Goal: Task Accomplishment & Management: Use online tool/utility

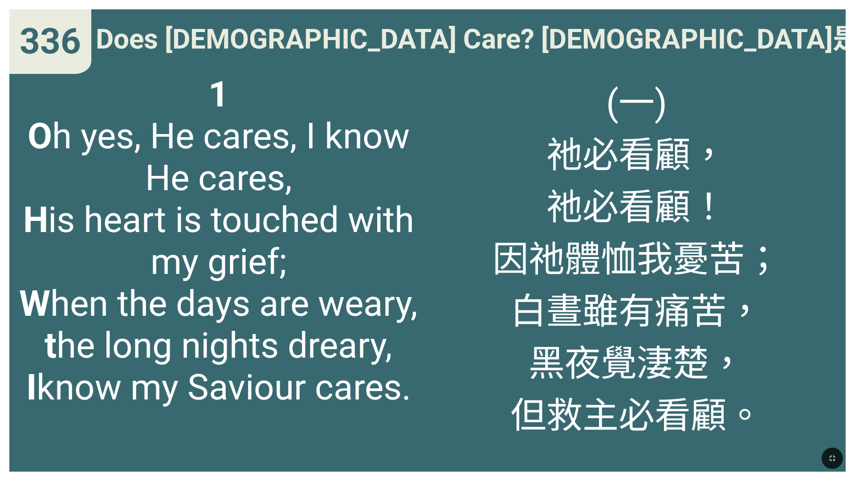
drag, startPoint x: 849, startPoint y: 455, endPoint x: 812, endPoint y: 466, distance: 38.9
click at [833, 462] on div at bounding box center [427, 458] width 855 height 45
click at [812, 466] on div at bounding box center [427, 458] width 855 height 45
click at [828, 461] on icon "button" at bounding box center [832, 458] width 11 height 11
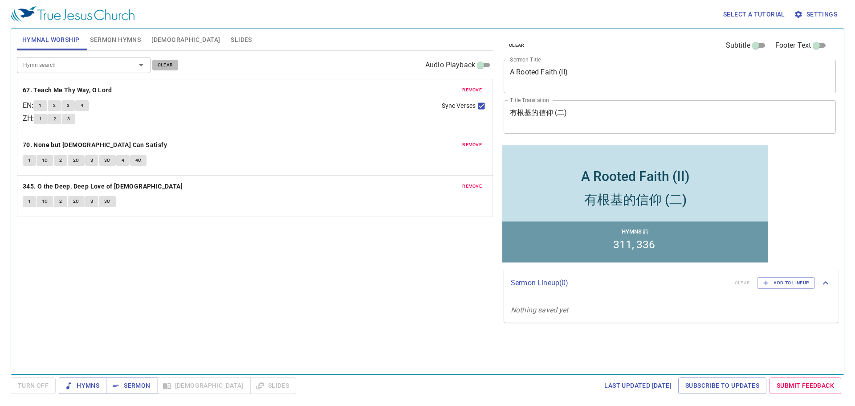
click at [163, 63] on span "clear" at bounding box center [166, 65] width 16 height 8
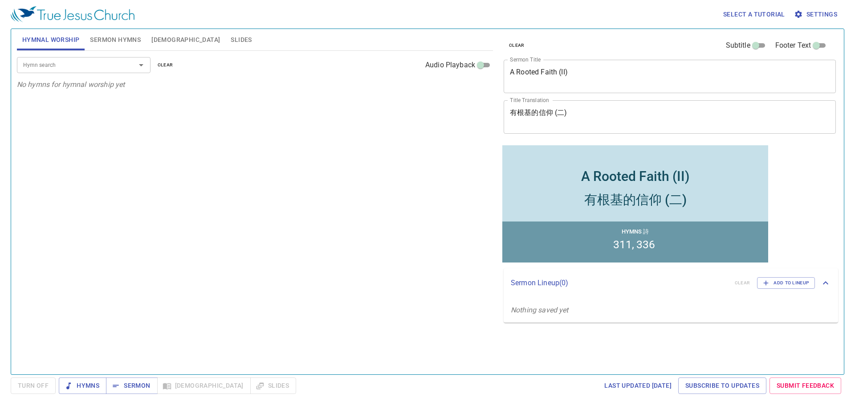
click at [103, 68] on input "Hymn search" at bounding box center [71, 65] width 102 height 10
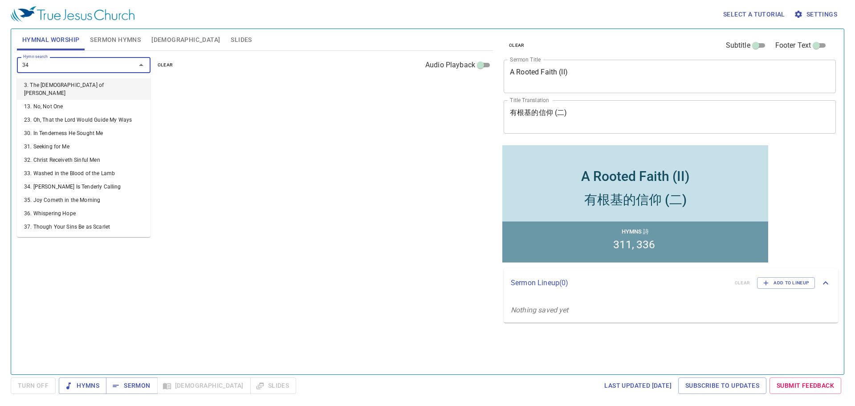
type input "343"
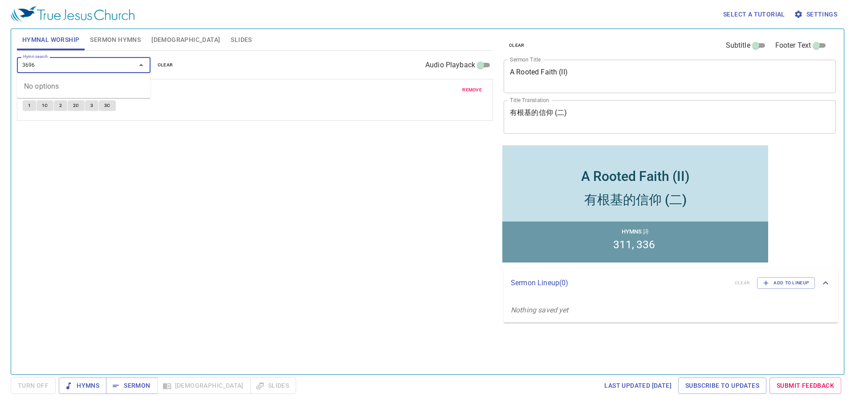
type input "369"
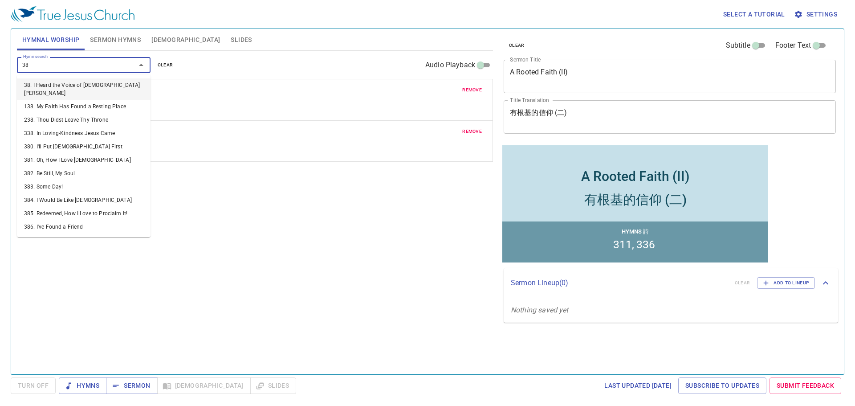
type input "389"
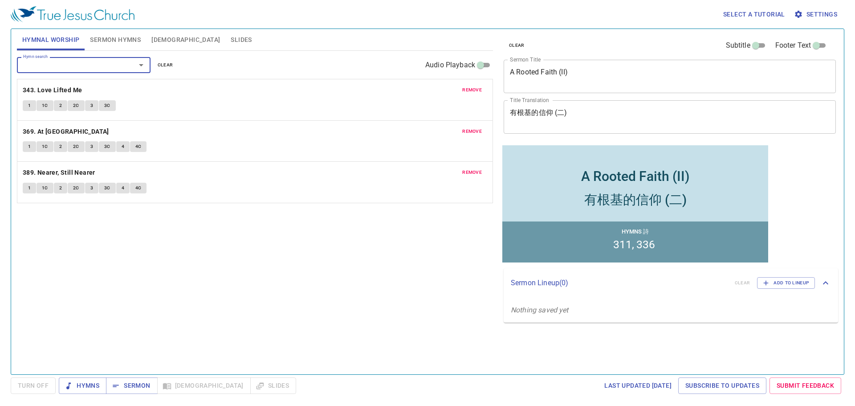
click at [125, 40] on span "Sermon Hymns" at bounding box center [115, 39] width 51 height 11
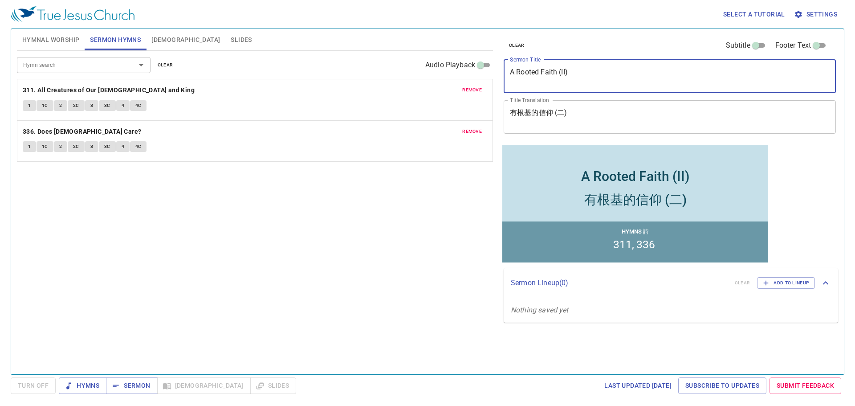
drag, startPoint x: 621, startPoint y: 77, endPoint x: 494, endPoint y: 70, distance: 126.7
click at [494, 70] on div "Hymnal Worship Sermon Hymns Bible Slides Hymn search Hymn search clear Audio Pl…" at bounding box center [427, 197] width 828 height 345
paste textarea "阿門的禱告 Prayer of Amen"
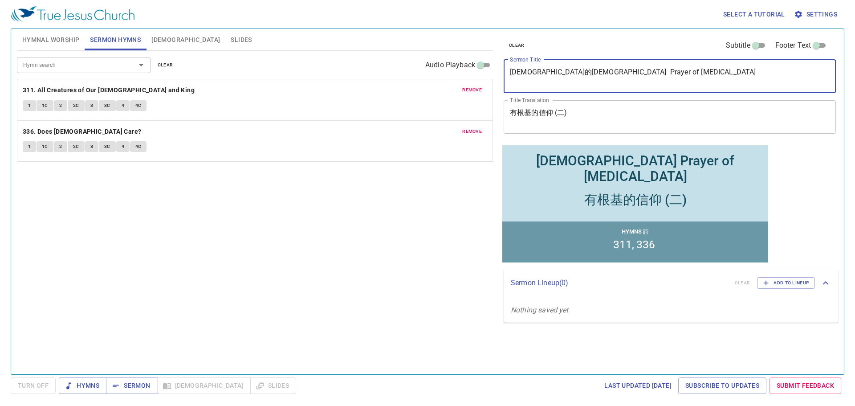
click at [547, 72] on textarea "阿門的禱告 Prayer of Amen" at bounding box center [670, 76] width 320 height 17
drag, startPoint x: 547, startPoint y: 72, endPoint x: 642, endPoint y: 75, distance: 94.5
click at [642, 75] on textarea "阿門的禱告 Prayer of Amen" at bounding box center [670, 76] width 320 height 17
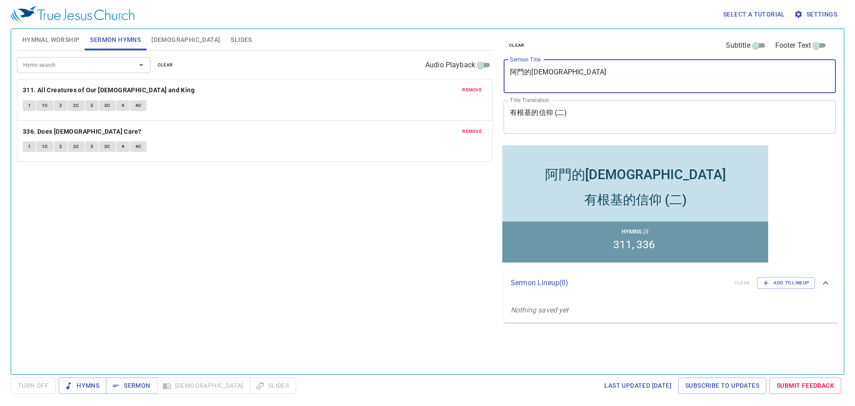
click at [546, 73] on textarea "阿門的[DEMOGRAPHIC_DATA]" at bounding box center [670, 76] width 320 height 17
type textarea "阿門的[DEMOGRAPHIC_DATA]"
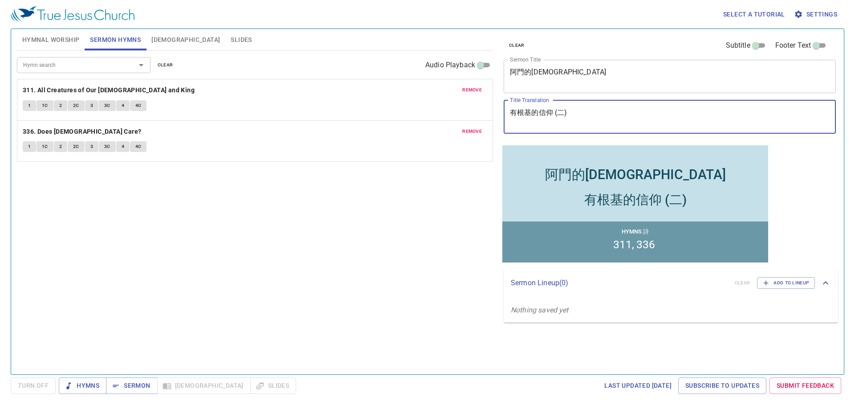
drag, startPoint x: 597, startPoint y: 113, endPoint x: 501, endPoint y: 115, distance: 95.8
click at [501, 115] on div "clear Subtitle Footer Text Sermon Title 阿門的禱告 x Sermon Title Title Translation …" at bounding box center [669, 86] width 338 height 114
paste textarea "Prayer of [MEDICAL_DATA]"
type textarea "Prayer of [MEDICAL_DATA]"
click at [168, 63] on span "clear" at bounding box center [166, 65] width 16 height 8
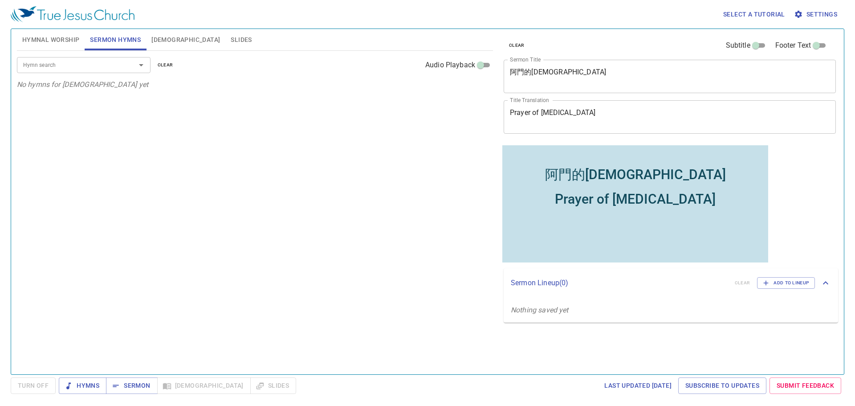
click at [94, 62] on input "Hymn search" at bounding box center [71, 65] width 102 height 10
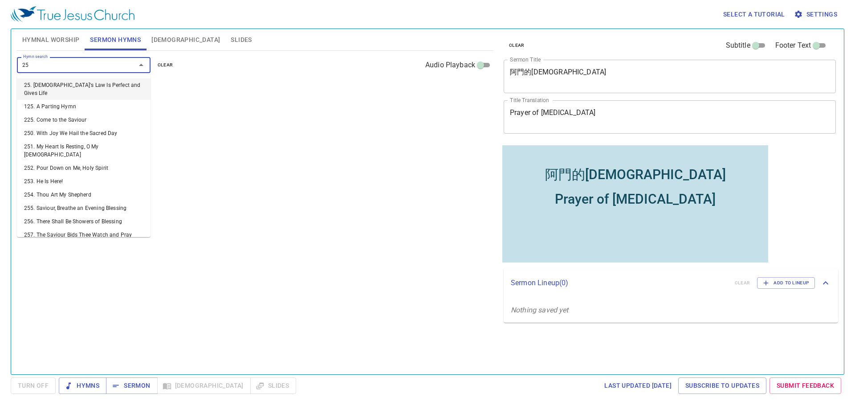
type input "259"
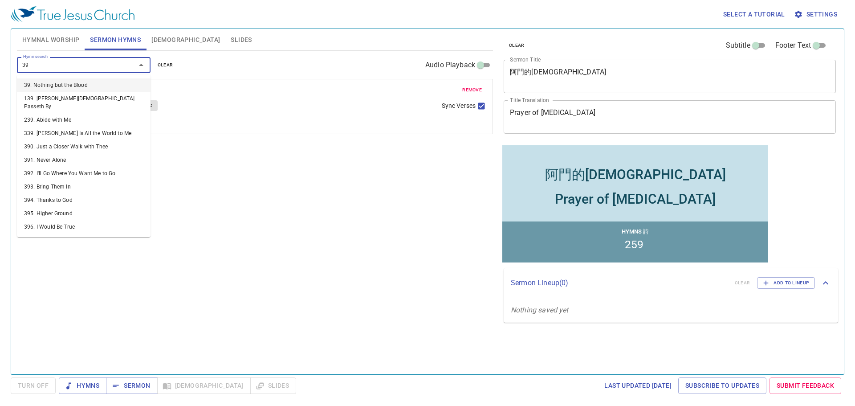
type input "396"
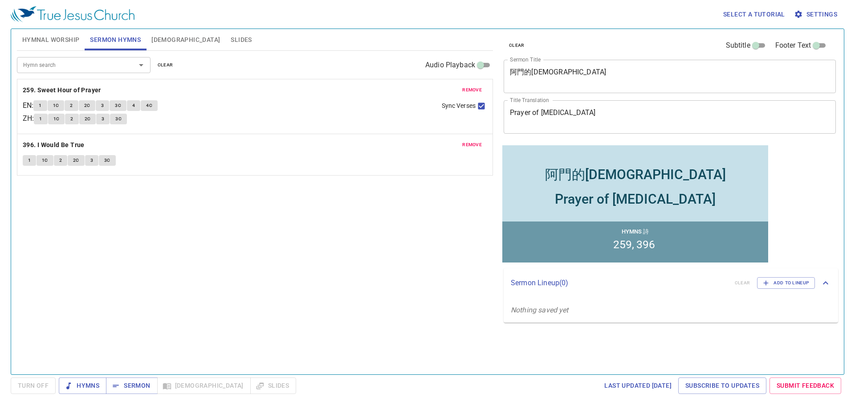
click at [58, 43] on span "Hymnal Worship" at bounding box center [50, 39] width 57 height 11
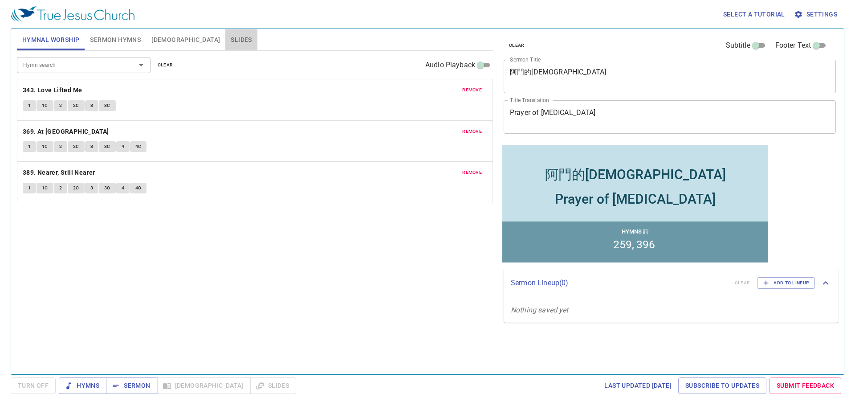
click at [225, 36] on button "Slides" at bounding box center [241, 39] width 32 height 21
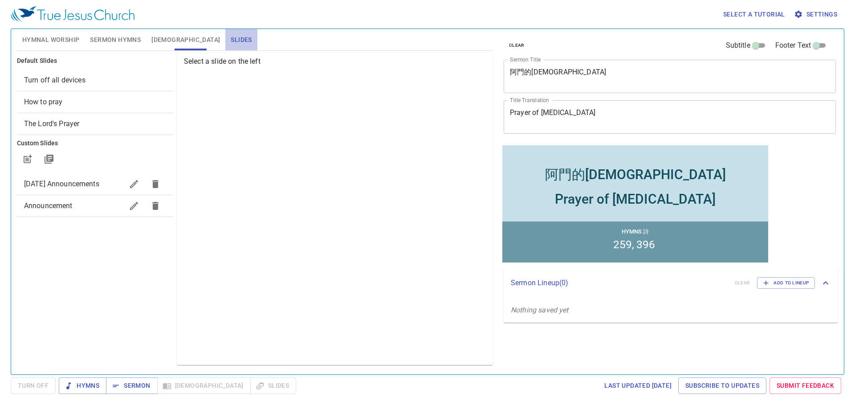
click at [231, 41] on span "Slides" at bounding box center [241, 39] width 21 height 11
click at [53, 98] on span "How to pray" at bounding box center [43, 102] width 39 height 8
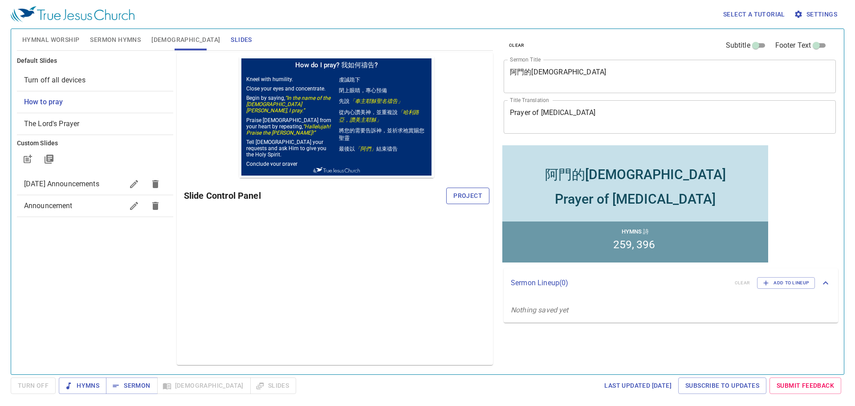
click at [468, 199] on span "Project" at bounding box center [467, 195] width 29 height 11
click at [53, 37] on span "Hymnal Worship" at bounding box center [50, 39] width 57 height 11
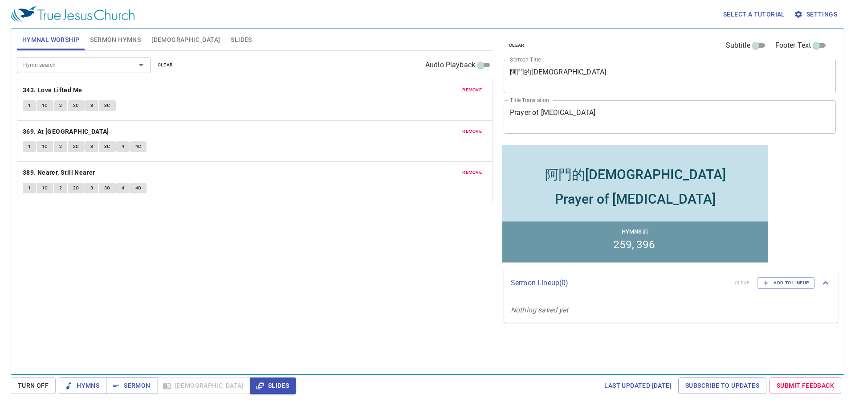
click at [129, 38] on span "Sermon Hymns" at bounding box center [115, 39] width 51 height 11
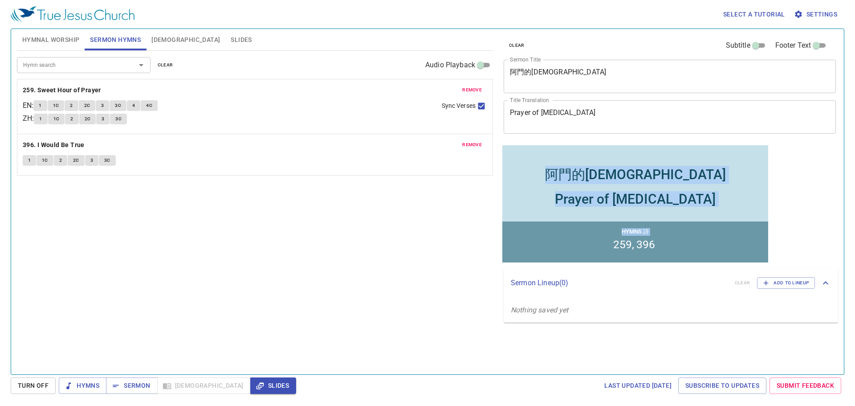
click at [528, 264] on html "阿門的禱告 阿門的禱告 Prayer of Amen Prayer of Amen Hymns 詩 259 396" at bounding box center [635, 204] width 270 height 122
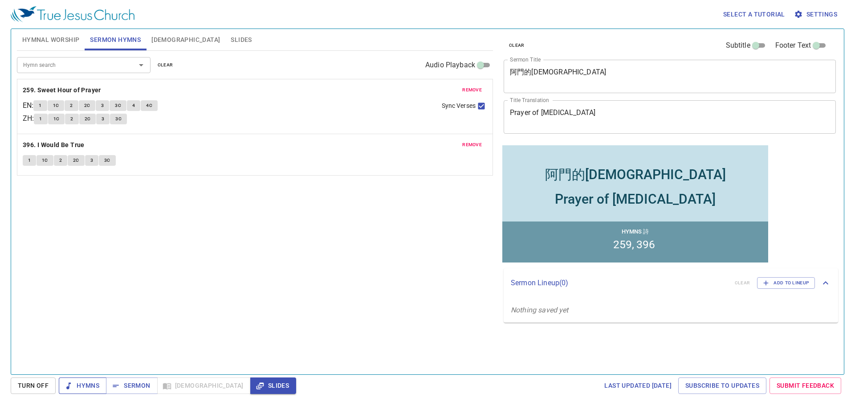
click at [85, 385] on span "Hymns" at bounding box center [82, 385] width 33 height 11
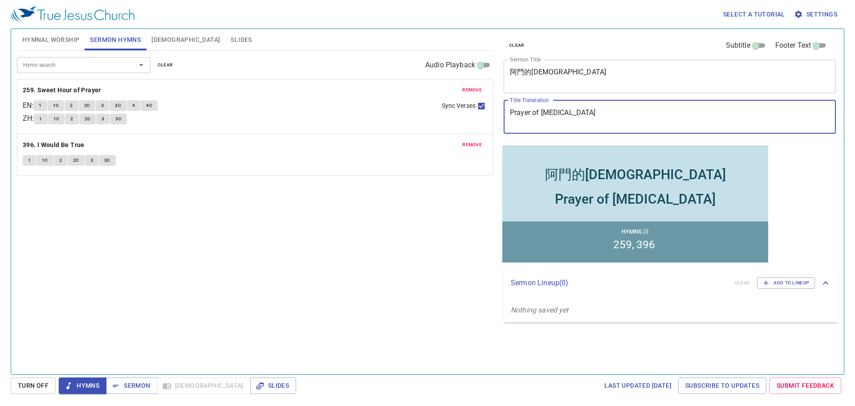
drag, startPoint x: 569, startPoint y: 112, endPoint x: 513, endPoint y: 108, distance: 56.7
click at [513, 108] on div "Prayer of Amen x Title Translation" at bounding box center [670, 116] width 332 height 33
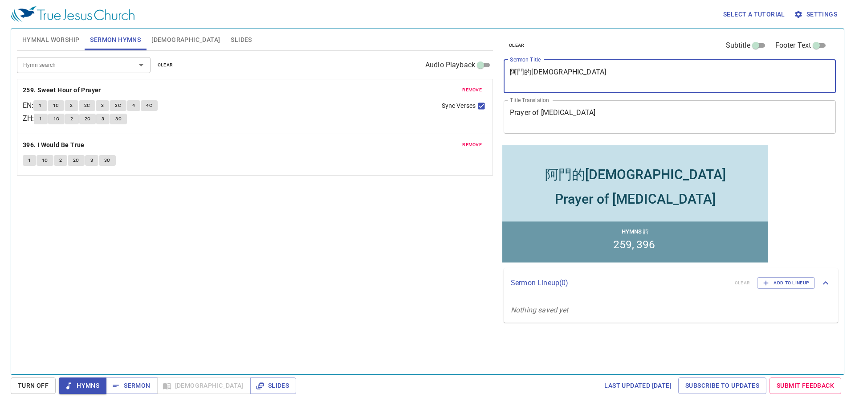
drag, startPoint x: 555, startPoint y: 71, endPoint x: 501, endPoint y: 72, distance: 53.5
click at [501, 72] on div "clear Subtitle Footer Text Sermon Title 阿門的禱告 x Sermon Title Title Translation …" at bounding box center [669, 86] width 338 height 114
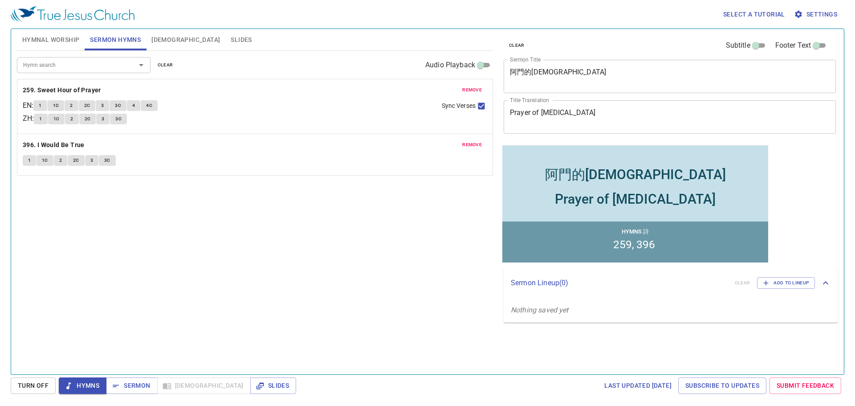
click at [41, 34] on span "Hymnal Worship" at bounding box center [50, 39] width 57 height 11
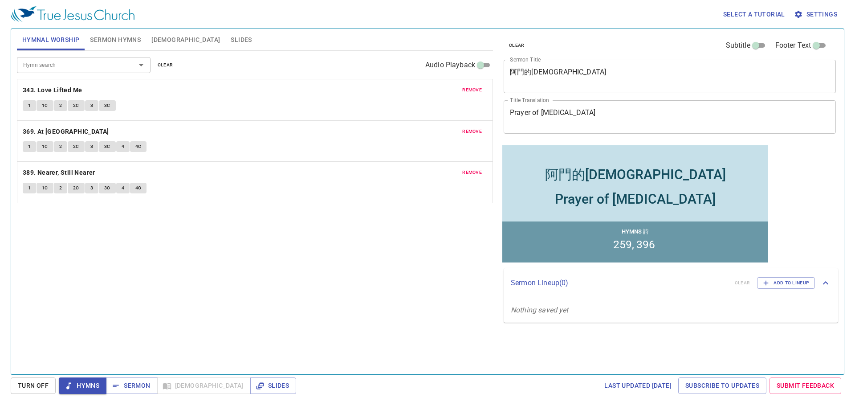
click at [26, 98] on div "remove 343. Love Lifted Me 1 1C 2 2C 3 3C" at bounding box center [254, 99] width 475 height 41
click at [29, 103] on span "1" at bounding box center [29, 106] width 3 height 8
click at [43, 105] on span "1C" at bounding box center [45, 106] width 6 height 8
click at [59, 107] on span "2" at bounding box center [60, 106] width 3 height 8
click at [75, 106] on span "2C" at bounding box center [76, 106] width 6 height 8
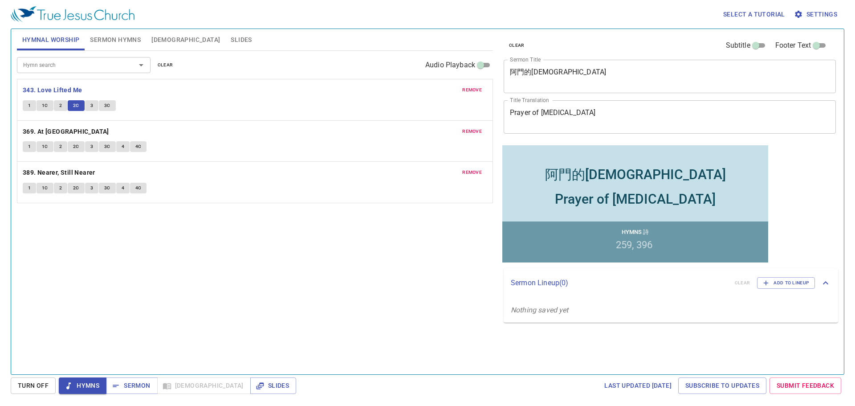
click at [91, 105] on span "3" at bounding box center [91, 106] width 3 height 8
click at [107, 104] on span "3C" at bounding box center [107, 106] width 6 height 8
click at [41, 128] on b "369. At Calvary" at bounding box center [66, 131] width 86 height 11
click at [29, 146] on span "1" at bounding box center [29, 147] width 3 height 8
click at [44, 142] on button "1C" at bounding box center [45, 146] width 17 height 11
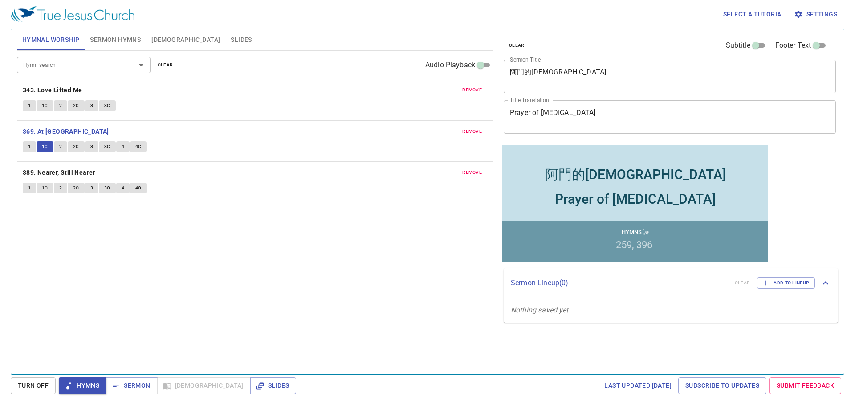
click at [58, 144] on button "2" at bounding box center [60, 146] width 13 height 11
click at [76, 145] on span "2C" at bounding box center [76, 147] width 6 height 8
click at [92, 147] on span "3" at bounding box center [91, 147] width 3 height 8
click at [107, 146] on span "3C" at bounding box center [107, 147] width 6 height 8
click at [122, 145] on span "4" at bounding box center [123, 147] width 3 height 8
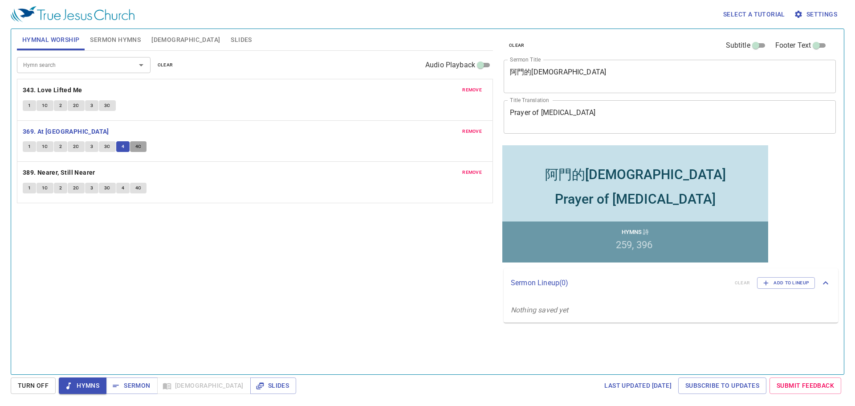
click at [138, 147] on span "4C" at bounding box center [138, 147] width 6 height 8
click at [79, 173] on b "389. Nearer, Still Nearer" at bounding box center [59, 172] width 73 height 11
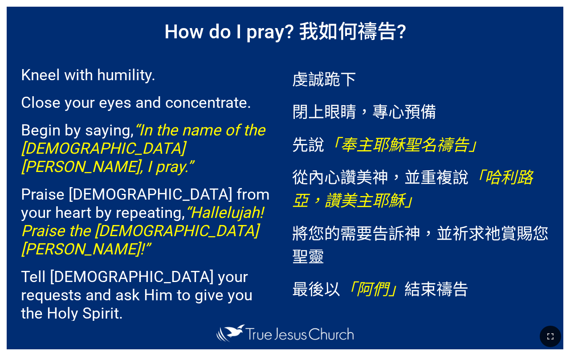
click at [550, 329] on button "button" at bounding box center [550, 336] width 21 height 21
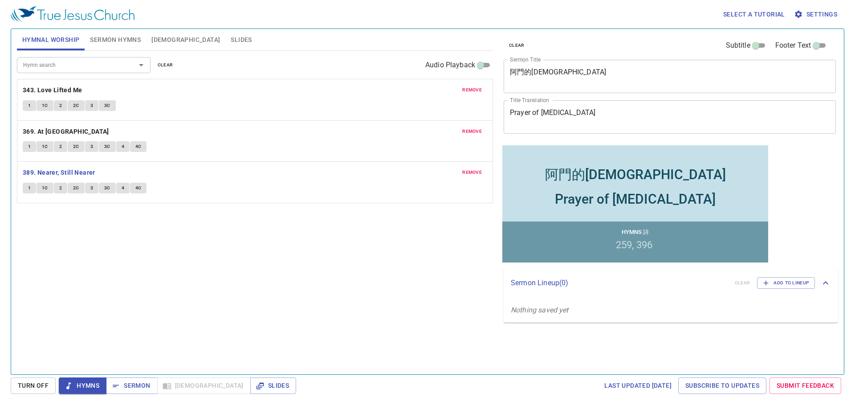
click at [29, 187] on span "1" at bounding box center [29, 188] width 3 height 8
click at [46, 186] on span "1C" at bounding box center [45, 188] width 6 height 8
click at [60, 188] on span "2" at bounding box center [60, 188] width 3 height 8
click at [76, 188] on span "2C" at bounding box center [76, 188] width 6 height 8
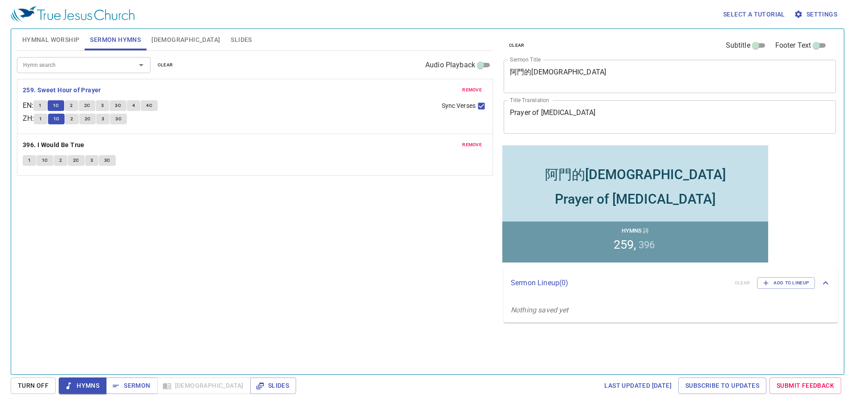
click at [73, 105] on span "2" at bounding box center [71, 106] width 3 height 8
click at [90, 104] on span "2C" at bounding box center [87, 106] width 6 height 8
click at [104, 103] on span "3" at bounding box center [102, 106] width 3 height 8
click at [121, 103] on span "3C" at bounding box center [118, 106] width 6 height 8
click at [139, 104] on button "4" at bounding box center [133, 105] width 13 height 11
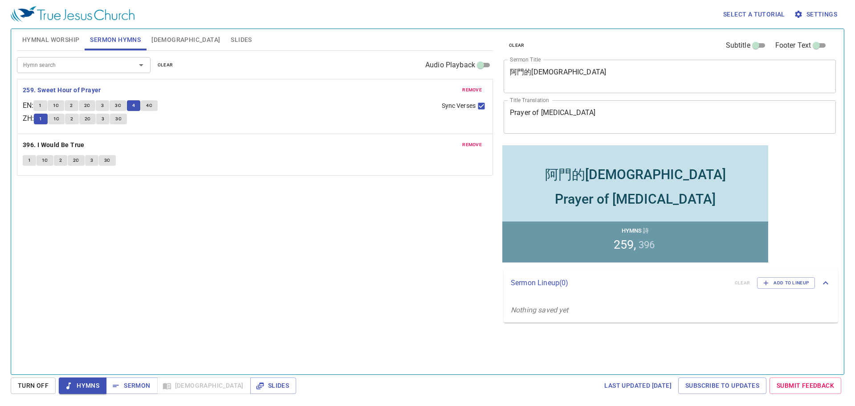
click at [152, 102] on span "4C" at bounding box center [149, 106] width 6 height 8
click at [132, 386] on span "Sermon" at bounding box center [131, 385] width 37 height 11
drag, startPoint x: 182, startPoint y: 39, endPoint x: 164, endPoint y: 56, distance: 24.9
click at [231, 39] on span "Slides" at bounding box center [241, 39] width 21 height 11
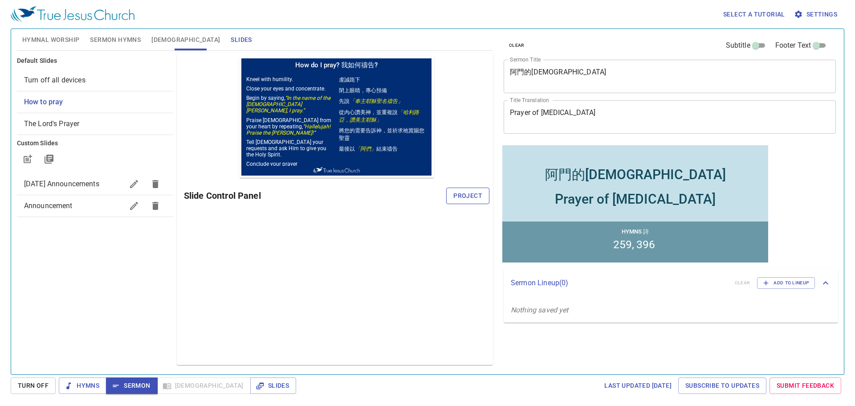
click at [470, 195] on span "Project" at bounding box center [467, 195] width 29 height 11
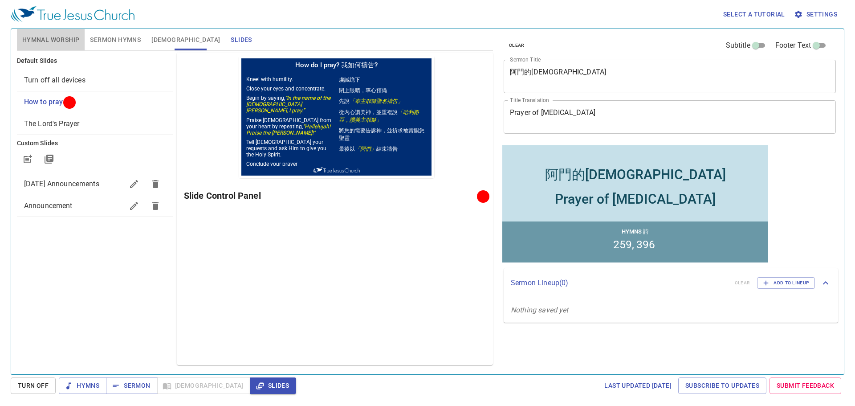
click at [56, 35] on span "Hymnal Worship" at bounding box center [50, 39] width 57 height 11
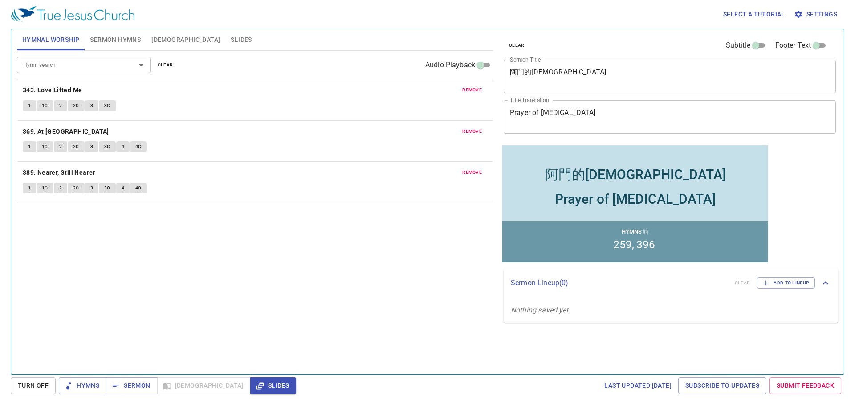
click at [122, 33] on button "Sermon Hymns" at bounding box center [115, 39] width 61 height 21
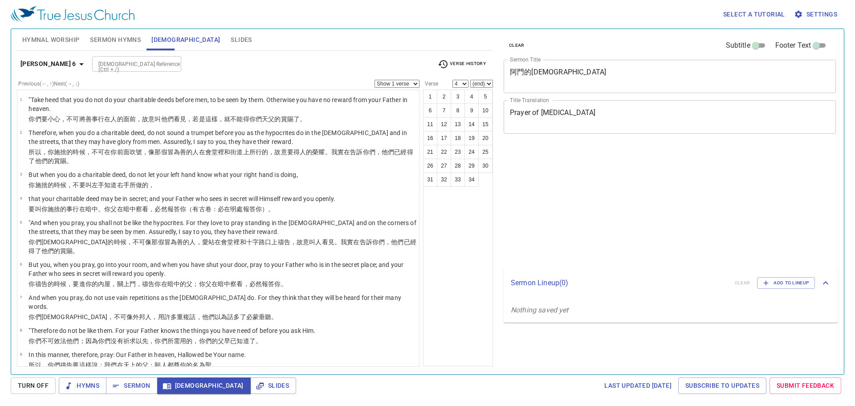
select select "4"
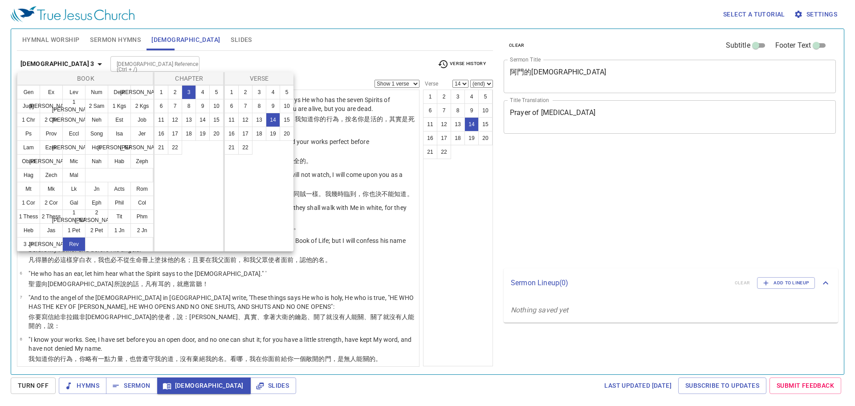
select select "14"
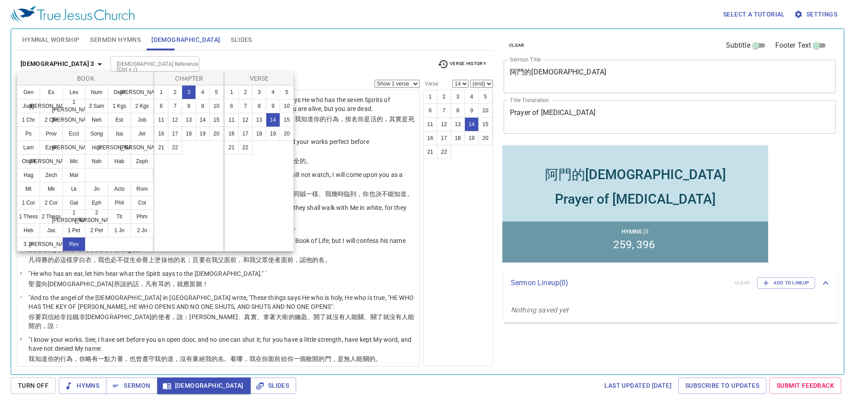
scroll to position [293, 0]
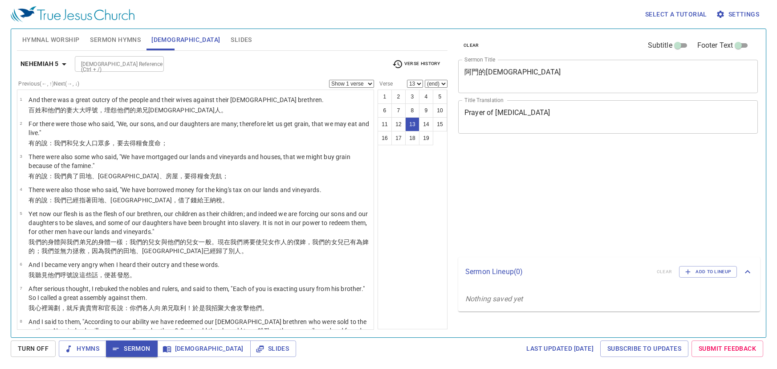
select select "13"
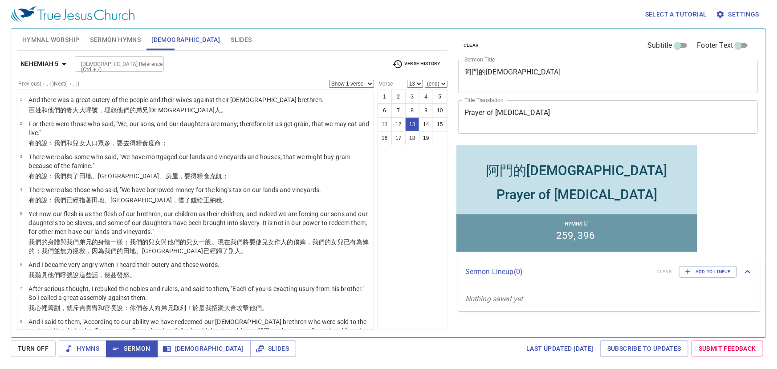
scroll to position [430, 0]
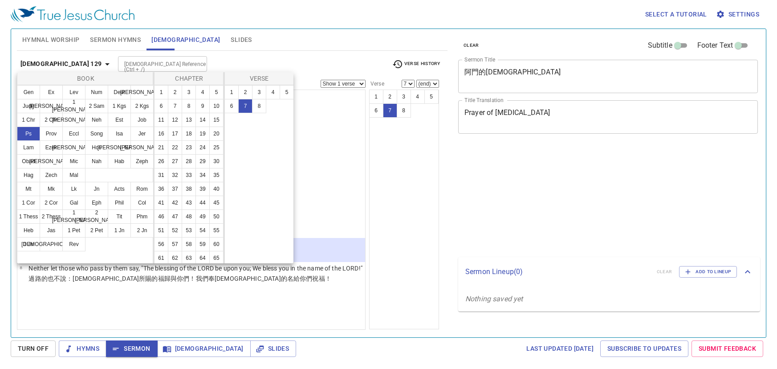
select select "7"
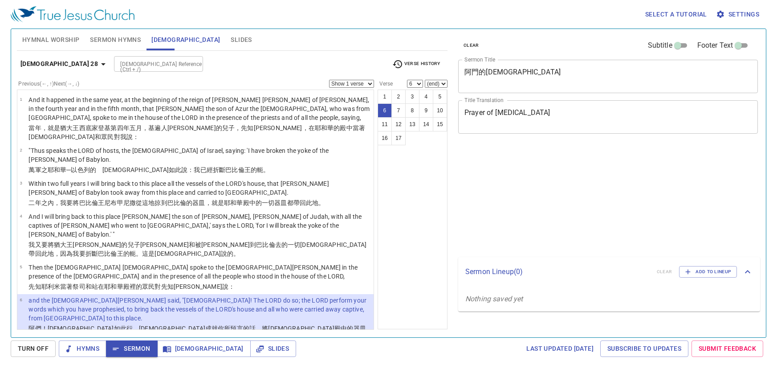
select select "6"
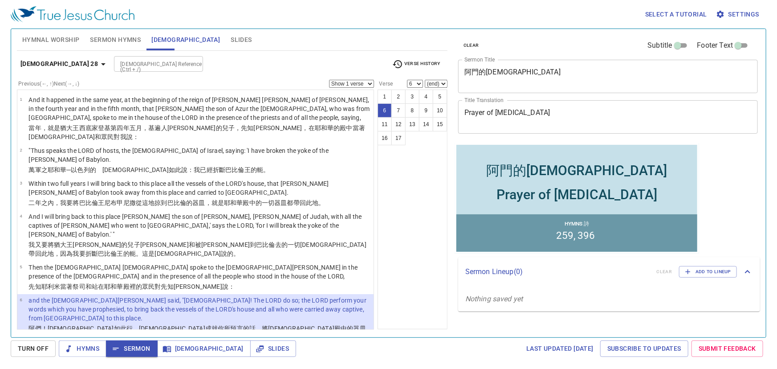
scroll to position [326, 0]
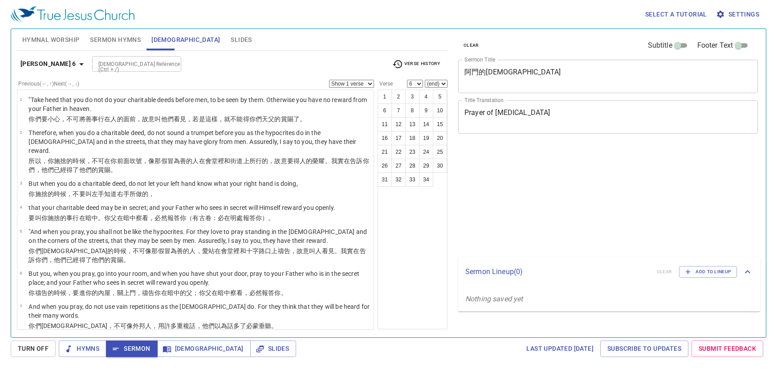
select select "6"
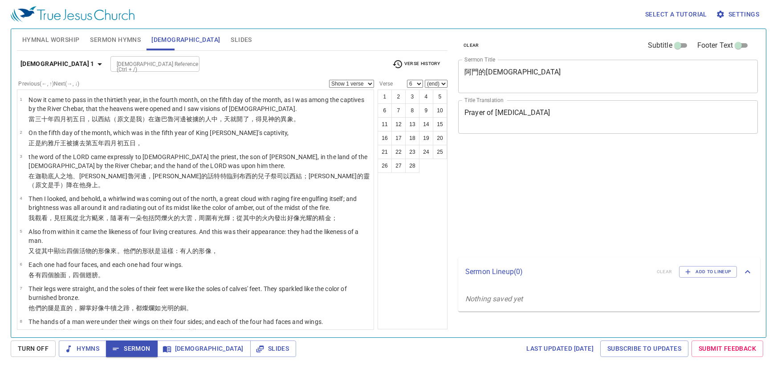
select select "6"
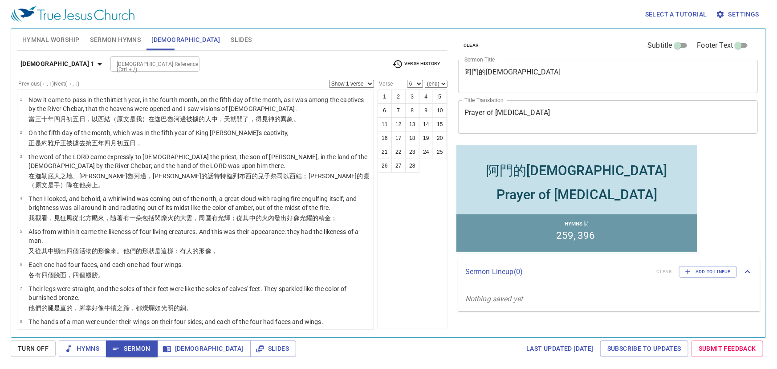
scroll to position [344, 0]
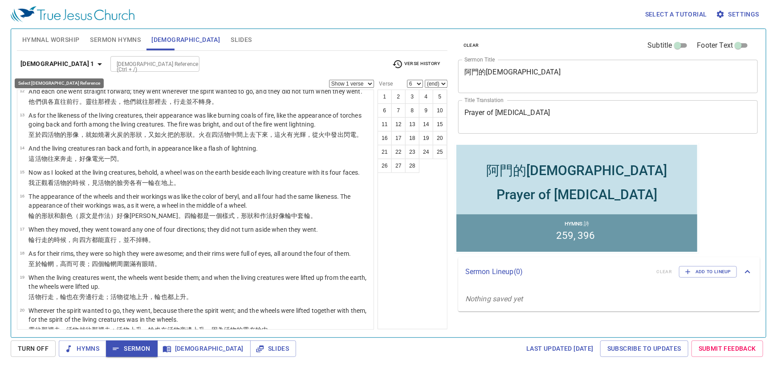
click at [94, 64] on icon "button" at bounding box center [99, 64] width 11 height 11
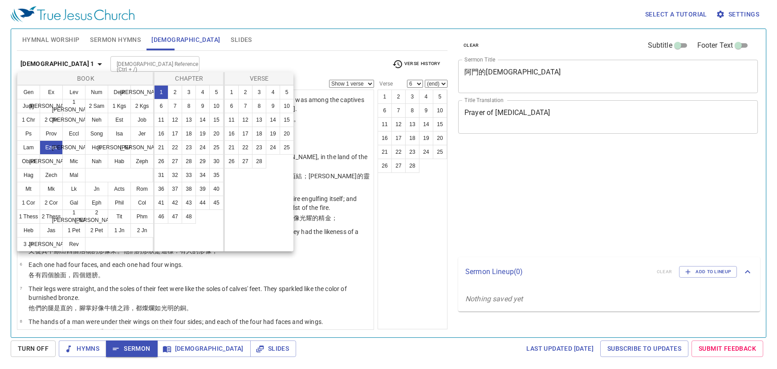
select select "6"
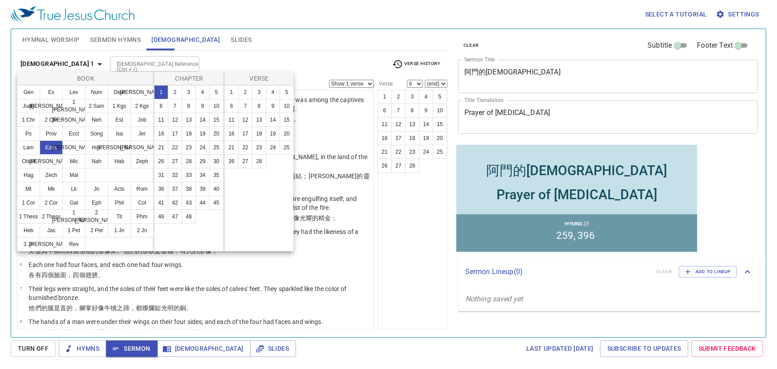
scroll to position [344, 0]
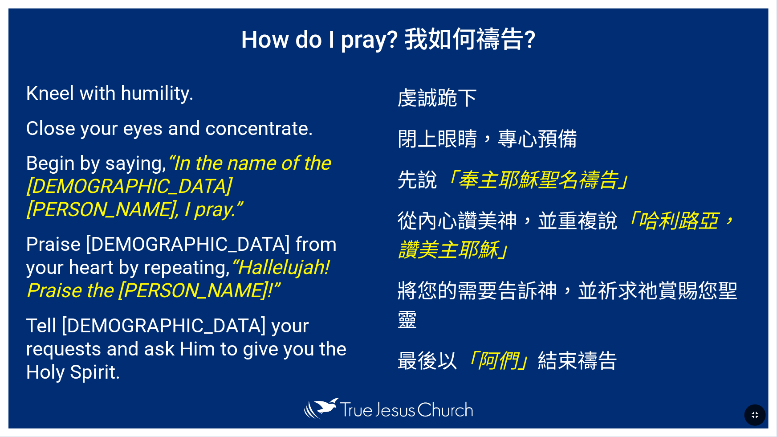
click at [749, 412] on button "button" at bounding box center [755, 414] width 21 height 21
